Goal: Task Accomplishment & Management: Manage account settings

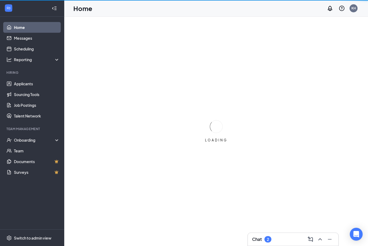
click at [287, 241] on div "Chat 2" at bounding box center [293, 239] width 82 height 9
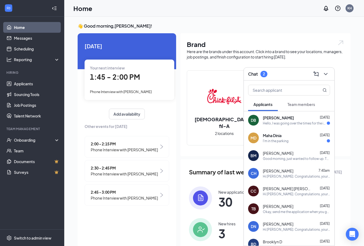
click at [294, 127] on div "DB [PERSON_NAME] [DATE] Hello, I was going over the times for the interviews an…" at bounding box center [289, 120] width 91 height 18
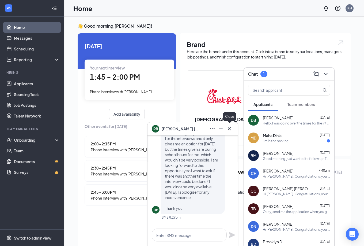
click at [233, 129] on button at bounding box center [229, 128] width 9 height 9
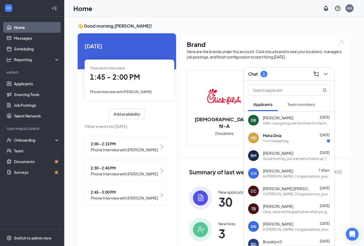
click at [295, 143] on div "I'm in the parking" at bounding box center [296, 140] width 67 height 5
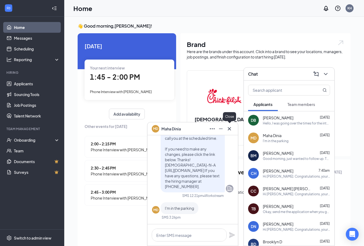
click at [233, 129] on button at bounding box center [229, 128] width 9 height 9
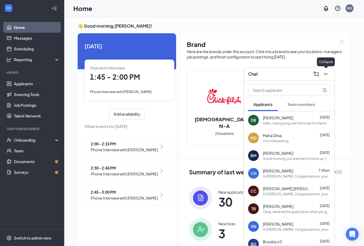
click at [327, 74] on icon "ChevronDown" at bounding box center [326, 74] width 6 height 6
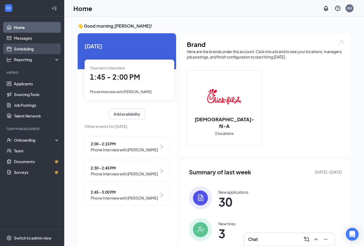
click at [30, 51] on link "Scheduling" at bounding box center [37, 48] width 46 height 11
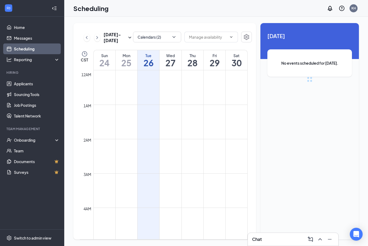
scroll to position [263, 0]
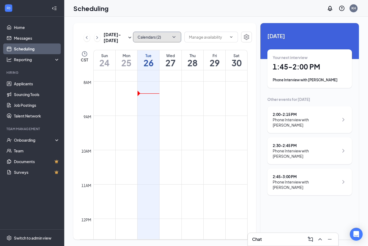
click at [166, 37] on button "Calendars (2)" at bounding box center [157, 37] width 48 height 11
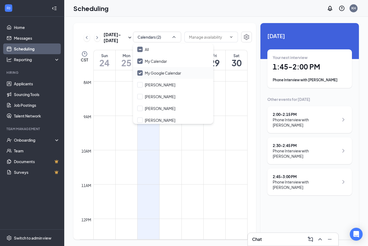
click at [165, 76] on div "My Google Calendar" at bounding box center [173, 73] width 80 height 12
checkbox input "false"
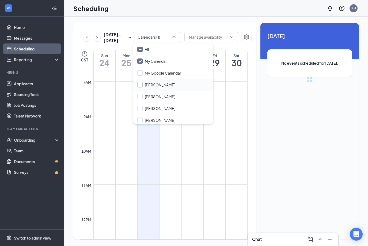
click at [166, 85] on input "[PERSON_NAME]" at bounding box center [156, 84] width 38 height 5
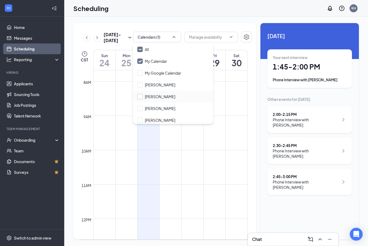
checkbox input "true"
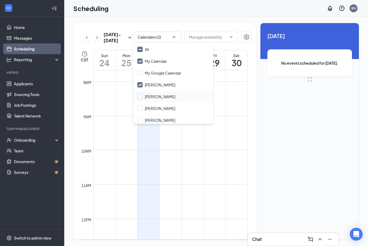
click at [165, 96] on input "[PERSON_NAME]" at bounding box center [156, 96] width 38 height 5
checkbox input "true"
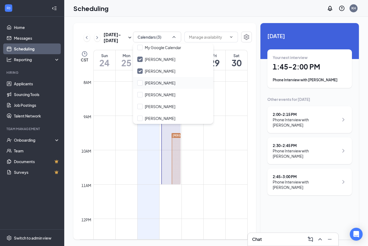
scroll to position [27, 0]
click at [167, 104] on input "[PERSON_NAME]" at bounding box center [156, 104] width 38 height 5
checkbox input "true"
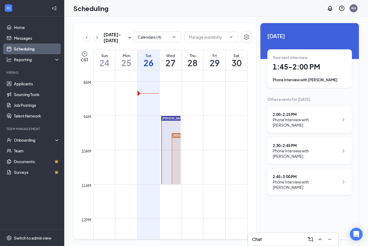
click at [180, 20] on div "[DATE] - [DATE] Calendars (4) CST Sun 24 Mon 25 Tue 26 Wed 27 Thu 28 Fri 29 Sat…" at bounding box center [216, 131] width 304 height 229
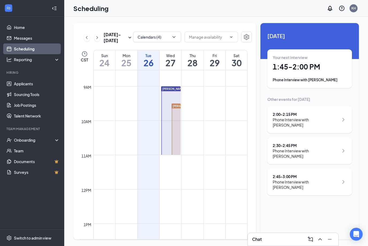
scroll to position [237, 0]
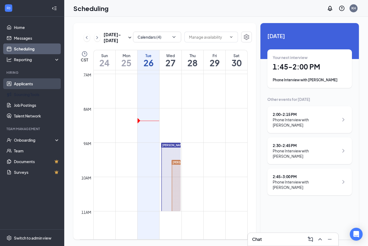
click at [48, 88] on link "Applicants" at bounding box center [37, 83] width 46 height 11
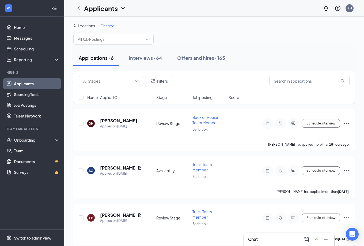
click at [111, 27] on span "Change" at bounding box center [107, 25] width 14 height 5
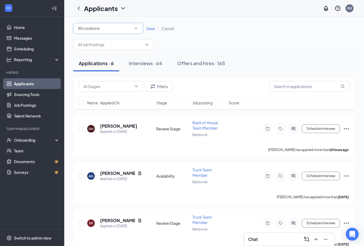
click at [111, 29] on div "All Locations" at bounding box center [108, 28] width 61 height 6
click at [110, 52] on li "Benbrook" at bounding box center [108, 56] width 70 height 13
click at [150, 29] on span "Save" at bounding box center [150, 28] width 9 height 5
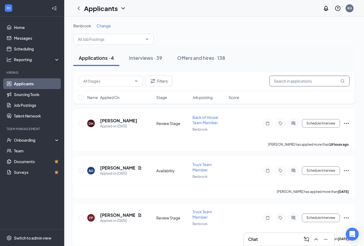
click at [302, 82] on input "text" at bounding box center [309, 81] width 80 height 11
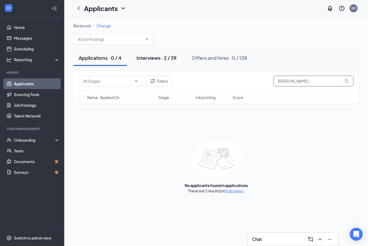
type input "[PERSON_NAME]"
click at [178, 58] on button "Interviews · 2 / 39" at bounding box center [156, 58] width 51 height 16
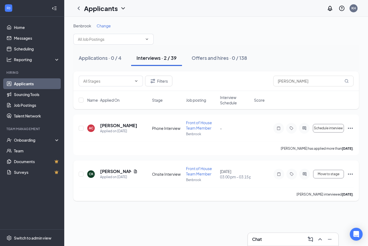
click at [348, 174] on icon "Ellipses" at bounding box center [350, 173] width 5 height 1
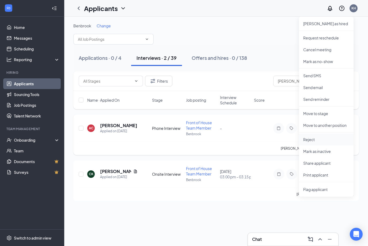
click at [327, 139] on p "Reject" at bounding box center [326, 139] width 46 height 5
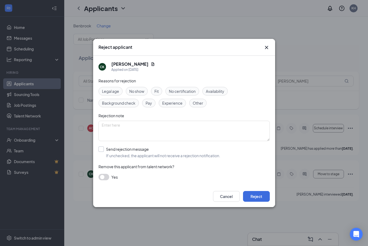
click at [132, 149] on input "Send rejection message If unchecked, the applicant will not receive a rejection…" at bounding box center [160, 152] width 122 height 12
checkbox input "true"
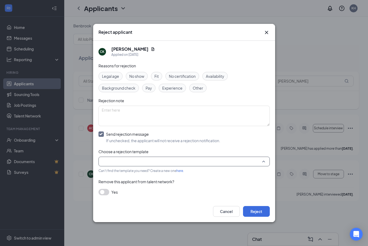
click at [135, 163] on input "search" at bounding box center [182, 161] width 161 height 9
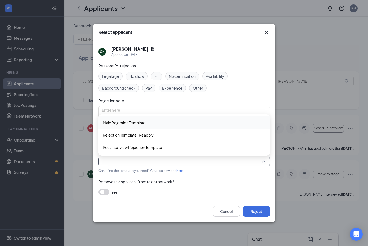
click at [142, 126] on div "Main Rejection Template" at bounding box center [184, 122] width 171 height 12
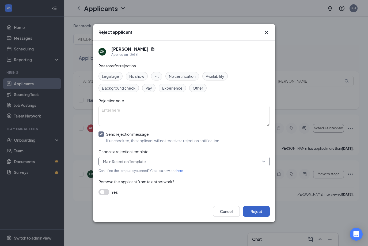
click at [260, 211] on button "Reject" at bounding box center [256, 211] width 27 height 11
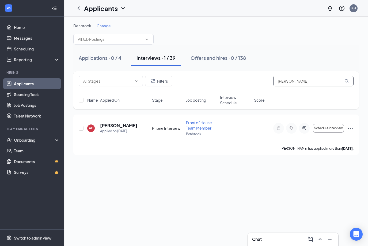
click at [288, 80] on input "[PERSON_NAME]" at bounding box center [313, 81] width 80 height 11
click at [348, 126] on icon "Ellipses" at bounding box center [350, 128] width 6 height 6
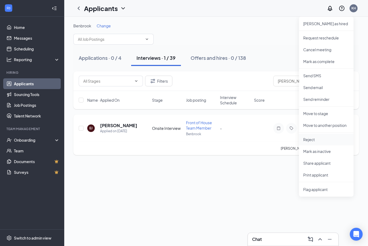
click at [321, 138] on p "Reject" at bounding box center [326, 139] width 46 height 5
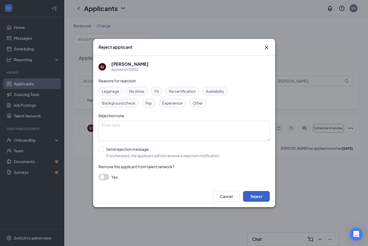
click at [256, 197] on button "Reject" at bounding box center [256, 196] width 27 height 11
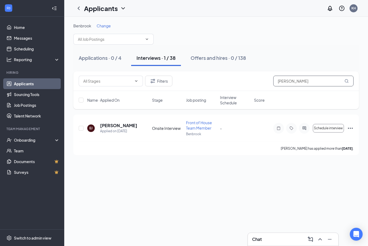
click at [313, 81] on input "[PERSON_NAME]" at bounding box center [313, 81] width 80 height 11
type input "[PERSON_NAME]"
click at [321, 125] on button "Mark as complete" at bounding box center [328, 128] width 31 height 9
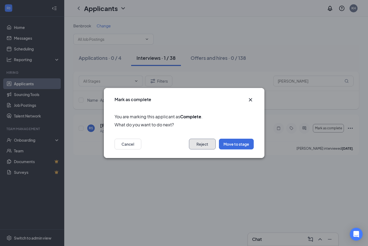
click at [211, 144] on button "Reject" at bounding box center [202, 143] width 27 height 11
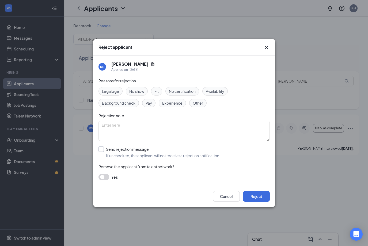
click at [143, 150] on input "Send rejection message If unchecked, the applicant will not receive a rejection…" at bounding box center [160, 152] width 122 height 12
checkbox input "true"
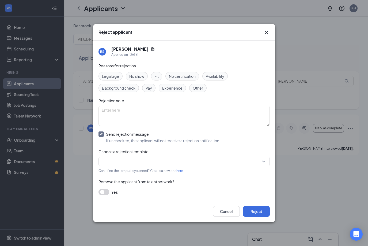
click at [153, 164] on input "search" at bounding box center [182, 161] width 161 height 9
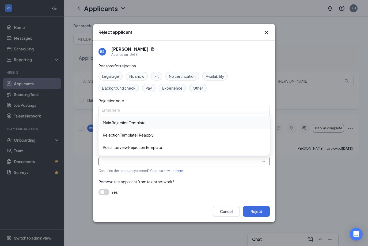
click at [154, 121] on span "Main Rejection Template" at bounding box center [184, 122] width 163 height 6
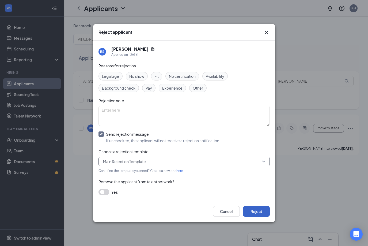
click at [258, 212] on button "Reject" at bounding box center [256, 211] width 27 height 11
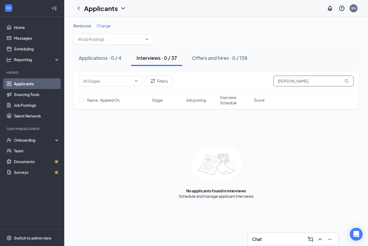
click at [306, 83] on input "[PERSON_NAME]" at bounding box center [313, 81] width 80 height 11
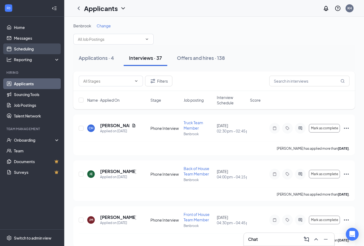
click at [35, 46] on link "Scheduling" at bounding box center [37, 48] width 46 height 11
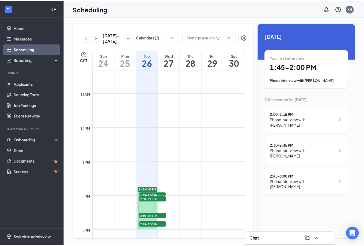
scroll to position [424, 0]
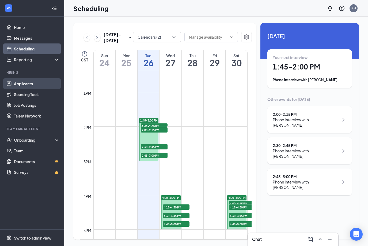
click at [39, 84] on link "Applicants" at bounding box center [37, 83] width 46 height 11
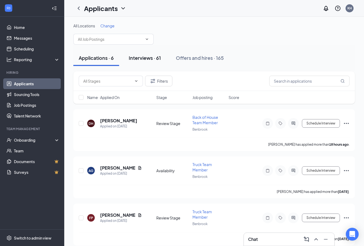
click at [156, 60] on div "Interviews · 61" at bounding box center [145, 57] width 32 height 7
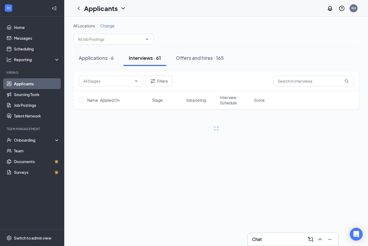
click at [223, 104] on span "Interview Schedule" at bounding box center [235, 100] width 31 height 11
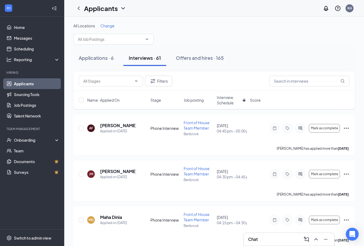
click at [107, 26] on span "Change" at bounding box center [107, 25] width 14 height 5
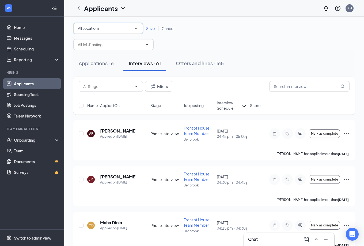
click at [106, 31] on div "All Locations" at bounding box center [108, 28] width 61 height 6
click at [99, 54] on div "Benbrook" at bounding box center [108, 56] width 61 height 6
click at [148, 28] on span "Save" at bounding box center [150, 28] width 9 height 5
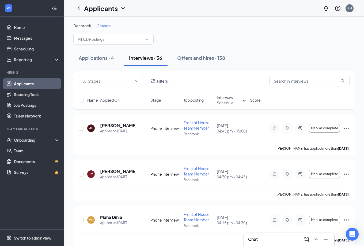
click at [228, 103] on span "Interview Schedule" at bounding box center [229, 100] width 24 height 11
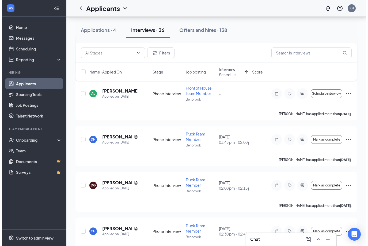
scroll to position [107, 0]
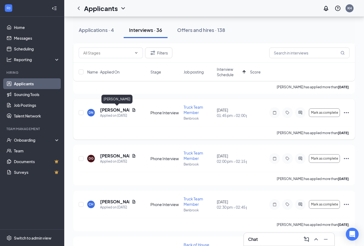
click at [114, 109] on h5 "[PERSON_NAME]" at bounding box center [114, 110] width 29 height 6
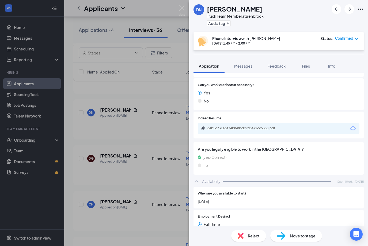
scroll to position [318, 0]
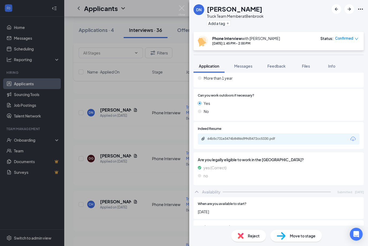
click at [245, 137] on div "64b5c731e3474b8486d99d5472cc5330.pdf" at bounding box center [279, 138] width 162 height 11
click at [244, 136] on div "64b5c731e3474b8486d99d5472cc5330.pdf" at bounding box center [245, 138] width 75 height 4
click at [153, 147] on div "DN [PERSON_NAME] Truck Team Member at [GEOGRAPHIC_DATA] Add a tag Phone Intervi…" at bounding box center [184, 123] width 368 height 246
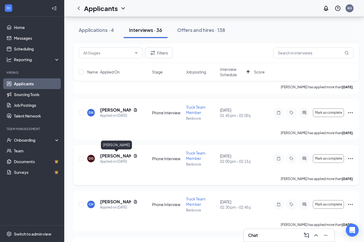
click at [112, 156] on h5 "[PERSON_NAME]" at bounding box center [115, 156] width 31 height 6
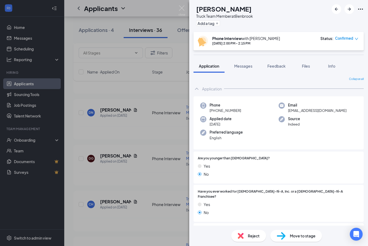
click at [163, 163] on div "DG [PERSON_NAME] Truck Team Member at [GEOGRAPHIC_DATA] Add a tag Phone Intervi…" at bounding box center [184, 123] width 368 height 246
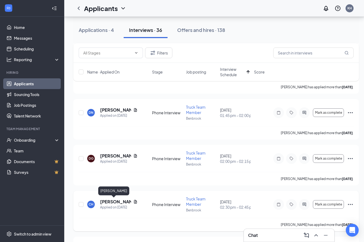
click at [122, 200] on h5 "[PERSON_NAME]" at bounding box center [115, 201] width 31 height 6
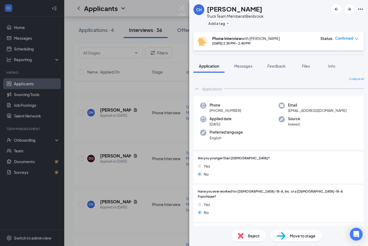
click at [134, 189] on div "CH [PERSON_NAME] Truck Team Member at [GEOGRAPHIC_DATA] Add a tag Phone Intervi…" at bounding box center [184, 123] width 368 height 246
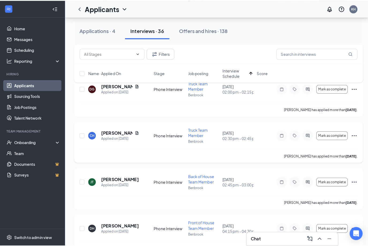
scroll to position [187, 0]
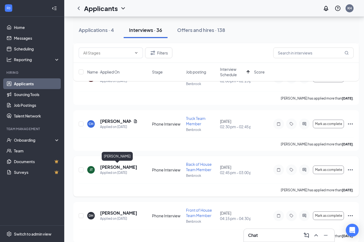
click at [116, 168] on h5 "[PERSON_NAME]" at bounding box center [118, 167] width 37 height 6
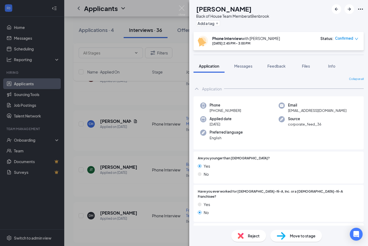
click at [162, 159] on div "[PERSON_NAME] Back of House Team Member at Benbrook Add a tag Phone Interview w…" at bounding box center [184, 123] width 368 height 246
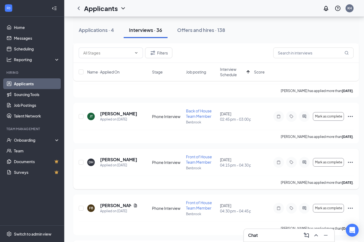
scroll to position [241, 0]
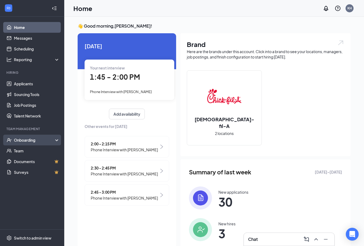
click at [34, 141] on div "Onboarding" at bounding box center [34, 139] width 41 height 5
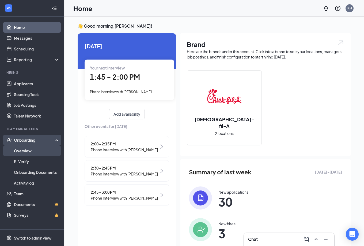
click at [34, 149] on link "Overview" at bounding box center [37, 150] width 46 height 11
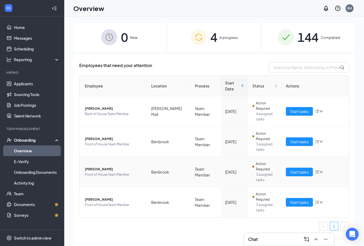
click at [109, 166] on span "Samuel Jeyakumar" at bounding box center [114, 168] width 58 height 5
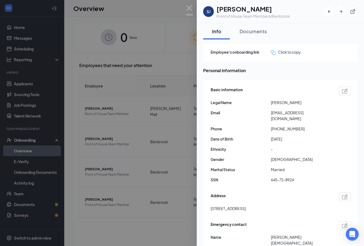
click at [186, 197] on div at bounding box center [182, 123] width 364 height 246
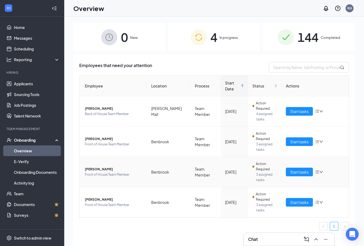
click at [101, 166] on span "Samuel Jeyakumar" at bounding box center [114, 168] width 58 height 5
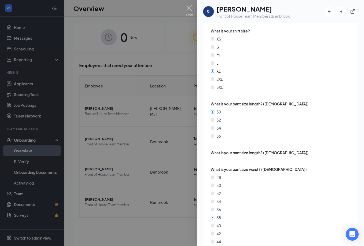
scroll to position [777, 0]
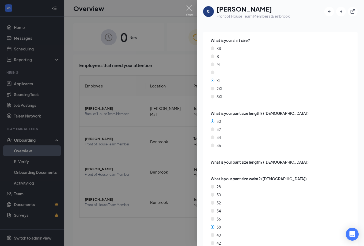
click at [138, 183] on div at bounding box center [182, 123] width 364 height 246
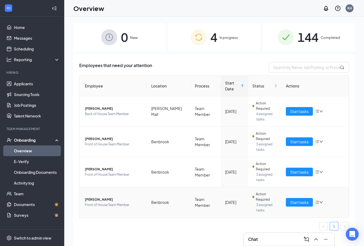
click at [102, 197] on span "Sophia Cothrum" at bounding box center [114, 199] width 58 height 5
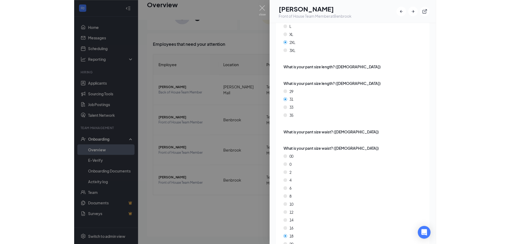
scroll to position [792, 0]
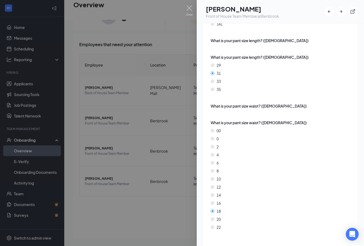
click at [364, 222] on html "Home Messages Scheduling Reporting Hiring Applicants Sourcing Tools Job Posting…" at bounding box center [182, 99] width 364 height 246
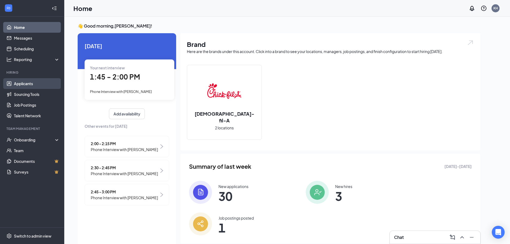
click at [43, 83] on link "Applicants" at bounding box center [37, 83] width 46 height 11
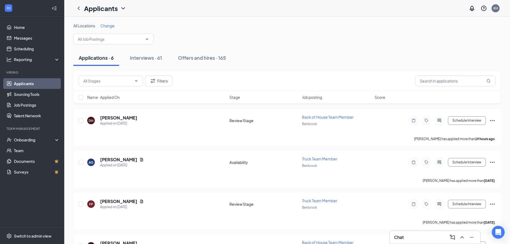
click at [113, 25] on span "Change" at bounding box center [107, 25] width 14 height 5
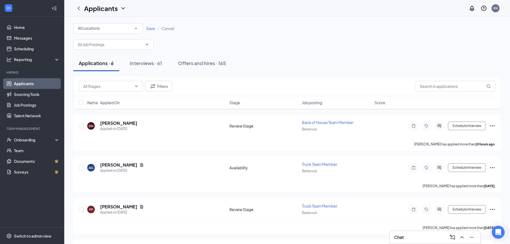
click at [112, 31] on div "All Locations" at bounding box center [108, 28] width 61 height 6
click at [113, 54] on div "Benbrook" at bounding box center [108, 56] width 61 height 6
click at [151, 30] on span "Save" at bounding box center [150, 28] width 9 height 5
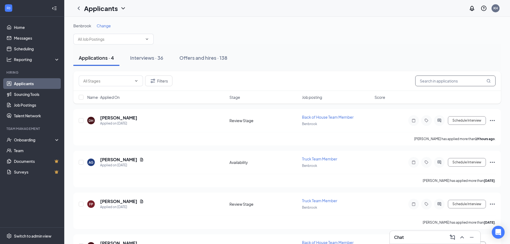
click at [452, 80] on input "text" at bounding box center [455, 81] width 80 height 11
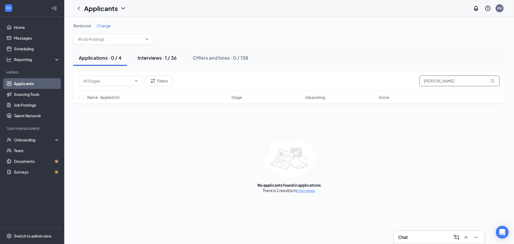
type input "diona"
click at [177, 59] on div "Interviews · 1 / 36" at bounding box center [157, 57] width 39 height 7
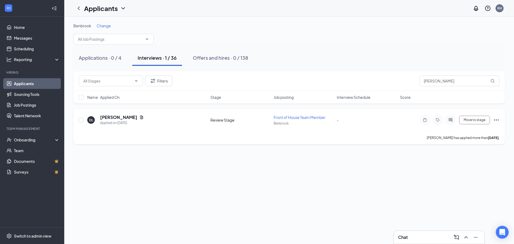
click at [496, 121] on icon "Ellipses" at bounding box center [496, 120] width 6 height 6
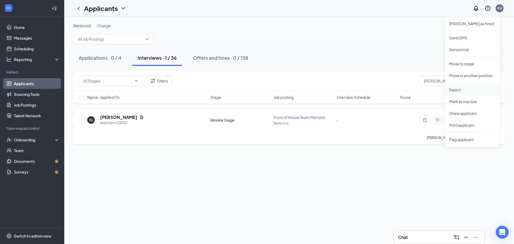
click at [460, 92] on li "Reject" at bounding box center [472, 90] width 55 height 12
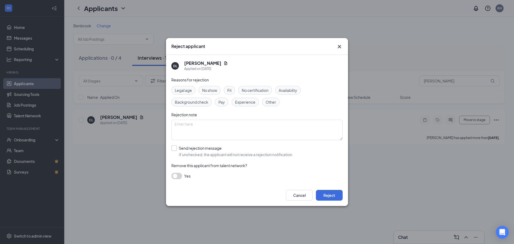
click at [210, 149] on input "Send rejection message If unchecked, the applicant will not receive a rejection…" at bounding box center [232, 151] width 122 height 12
checkbox input "true"
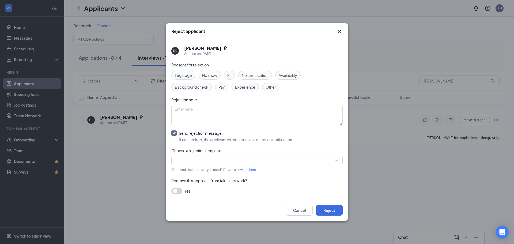
click at [214, 162] on input "search" at bounding box center [255, 160] width 161 height 9
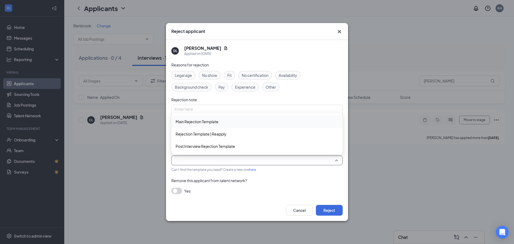
click at [219, 118] on div "Main Rejection Template" at bounding box center [256, 121] width 171 height 12
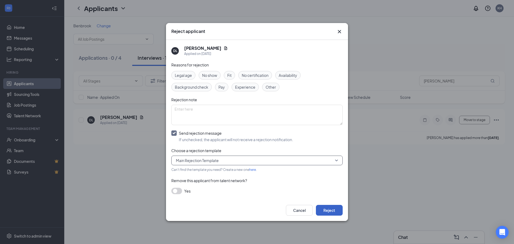
click at [331, 212] on button "Reject" at bounding box center [329, 210] width 27 height 11
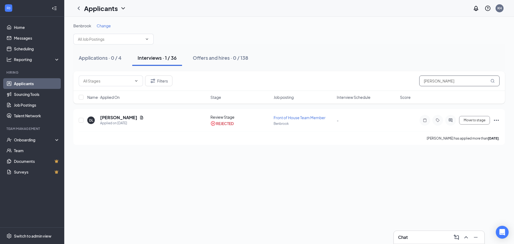
click at [437, 85] on input "diona" at bounding box center [459, 81] width 80 height 11
type input "yamilet"
click at [496, 119] on icon "Ellipses" at bounding box center [496, 120] width 6 height 6
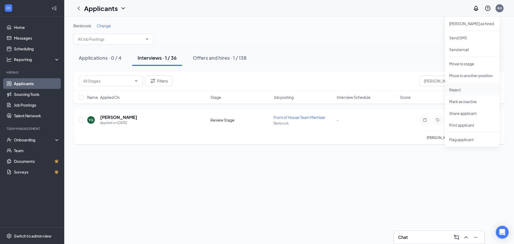
click at [464, 85] on li "Reject" at bounding box center [472, 90] width 55 height 12
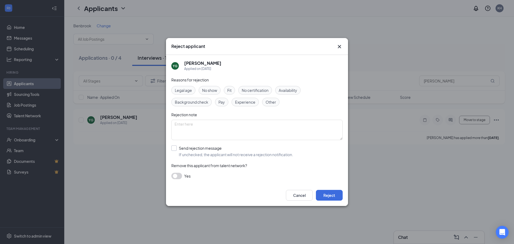
click at [215, 151] on input "Send rejection message If unchecked, the applicant will not receive a rejection…" at bounding box center [232, 151] width 122 height 12
checkbox input "true"
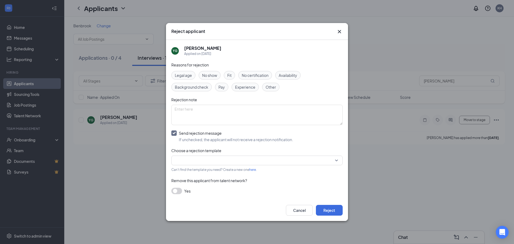
click at [217, 157] on input "search" at bounding box center [255, 160] width 161 height 9
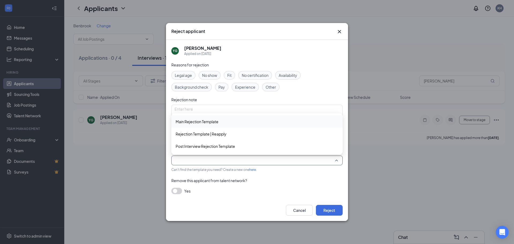
click at [227, 124] on span "Main Rejection Template" at bounding box center [257, 122] width 163 height 6
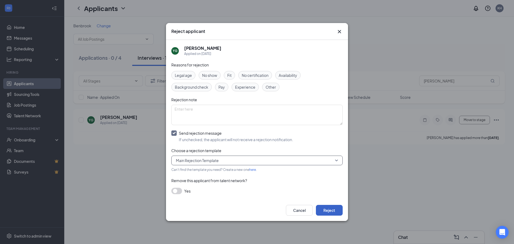
click at [328, 208] on button "Reject" at bounding box center [329, 210] width 27 height 11
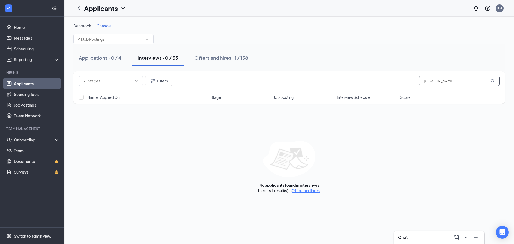
click at [439, 80] on input "yamilet" at bounding box center [459, 81] width 80 height 11
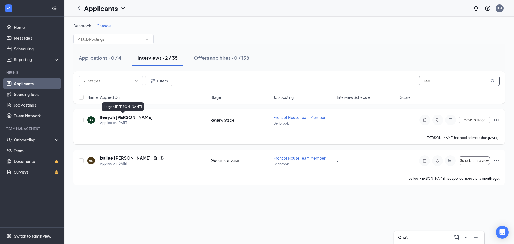
type input "ilee"
click at [107, 118] on h5 "Ileeyah Grier" at bounding box center [126, 117] width 53 height 6
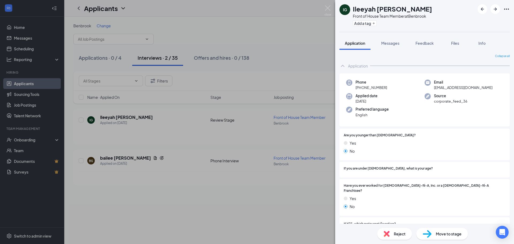
click at [457, 230] on div "Move to stage" at bounding box center [443, 234] width 52 height 12
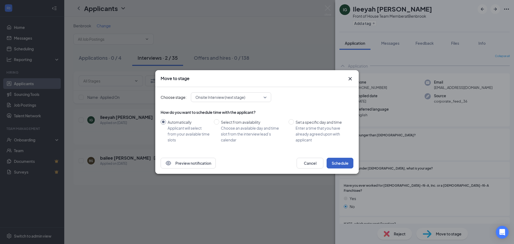
click at [335, 163] on button "Schedule" at bounding box center [340, 163] width 27 height 11
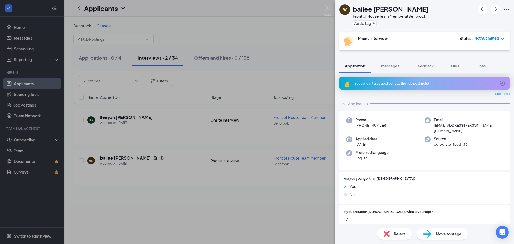
click at [272, 76] on div "BS bailee swinney Front of House Team Member at Benbrook Add a tag Phone Interv…" at bounding box center [257, 122] width 514 height 244
